Goal: Use online tool/utility: Utilize a website feature to perform a specific function

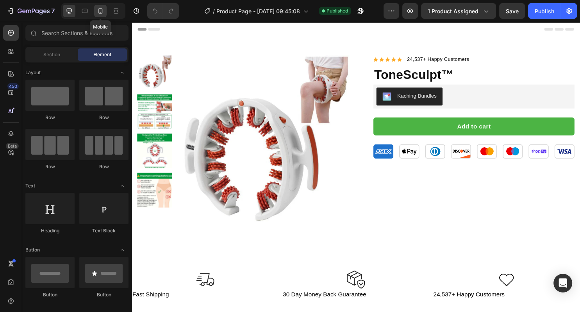
click at [97, 14] on icon at bounding box center [100, 11] width 8 height 8
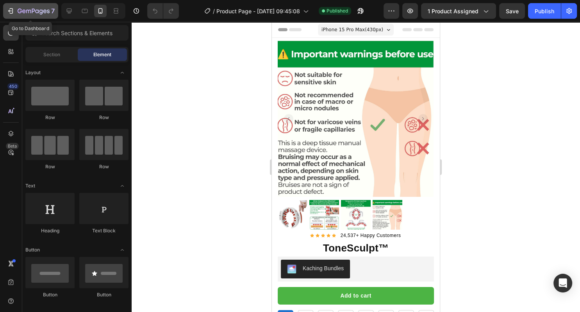
click at [7, 10] on icon "button" at bounding box center [11, 11] width 8 height 8
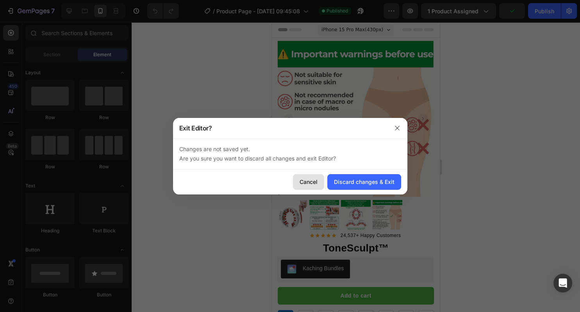
click at [308, 185] on div "Cancel" at bounding box center [308, 182] width 18 height 8
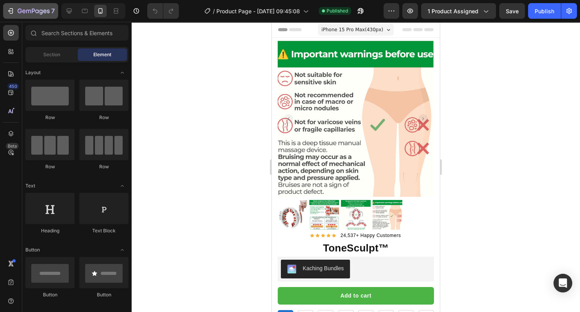
click at [12, 9] on icon "button" at bounding box center [12, 10] width 4 height 5
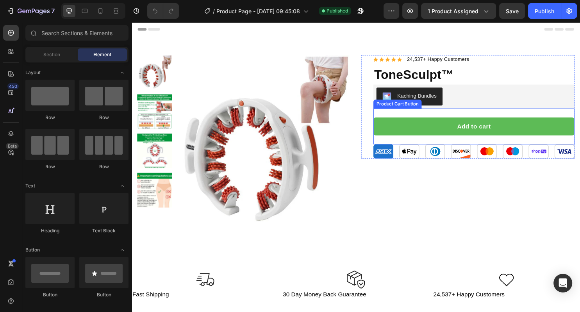
click at [439, 123] on button "Add to cart" at bounding box center [489, 131] width 210 height 19
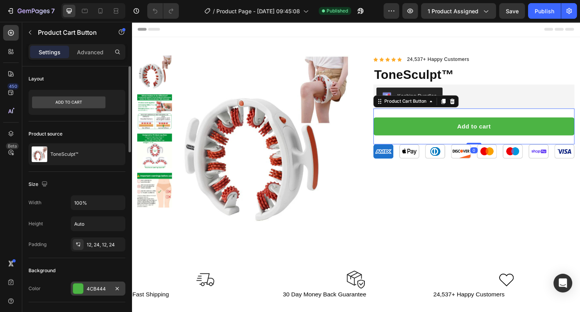
click at [98, 287] on div "4CB444" at bounding box center [98, 288] width 23 height 7
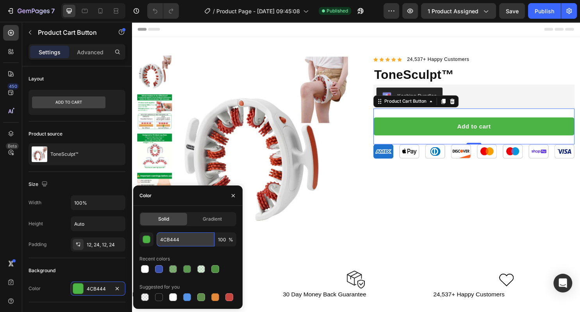
drag, startPoint x: 187, startPoint y: 244, endPoint x: 179, endPoint y: 240, distance: 8.9
click at [179, 240] on input "4CB444" at bounding box center [185, 239] width 58 height 14
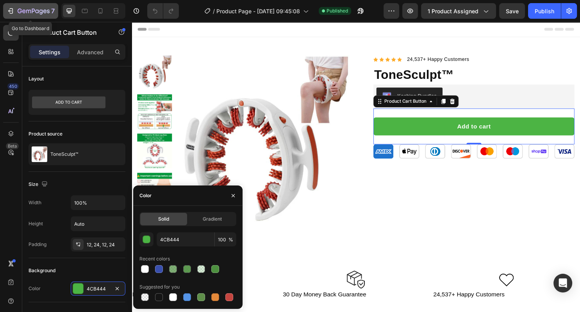
click at [9, 12] on icon "button" at bounding box center [11, 11] width 8 height 8
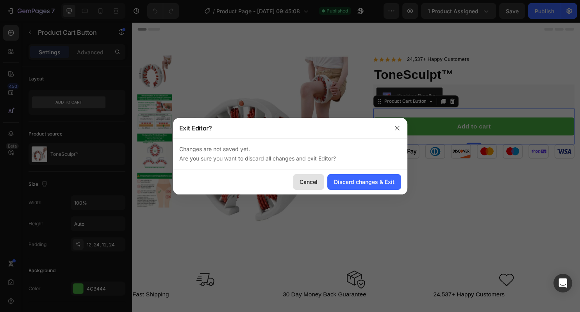
click at [305, 180] on div "Cancel" at bounding box center [308, 182] width 18 height 8
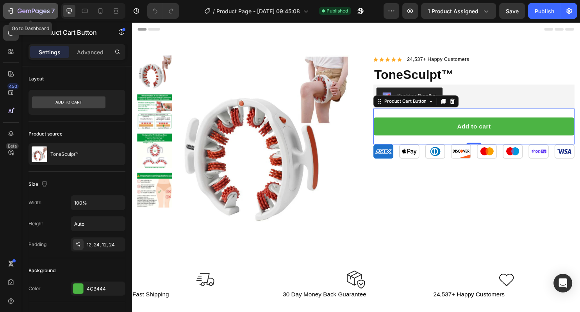
click at [13, 11] on icon "button" at bounding box center [11, 11] width 8 height 8
